Goal: Find specific page/section: Find specific page/section

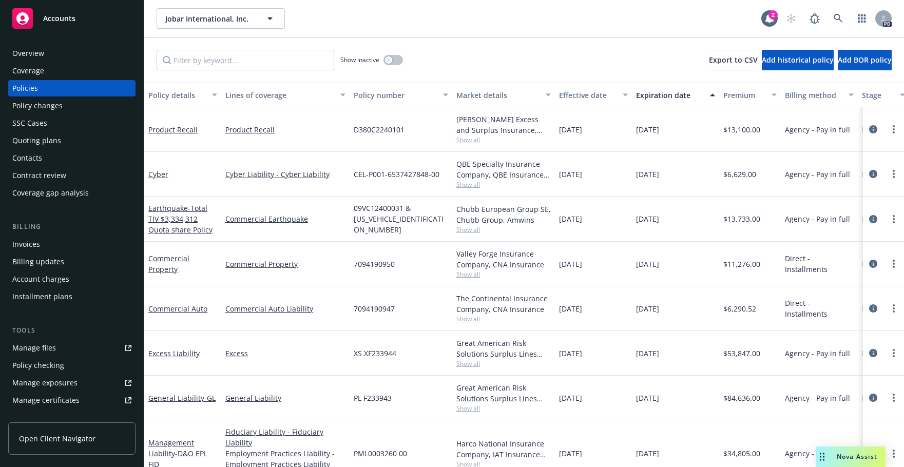
click at [32, 139] on div "Quoting plans" at bounding box center [36, 140] width 49 height 16
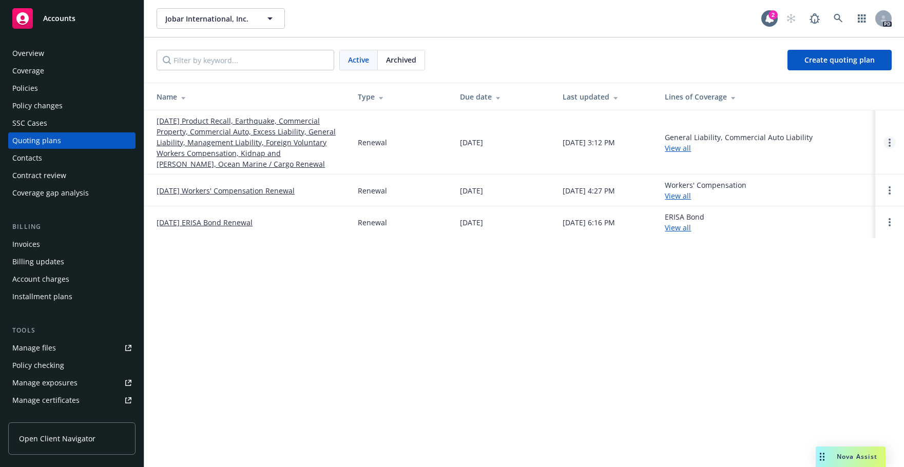
click at [891, 140] on link "Open options" at bounding box center [889, 143] width 12 height 12
click at [847, 70] on span "Copy logging email" at bounding box center [837, 73] width 90 height 10
click at [188, 128] on link "[DATE] Product Recall, Earthquake, Commercial Property, Commercial Auto, Excess…" at bounding box center [249, 142] width 185 height 54
